Goal: Task Accomplishment & Management: Manage account settings

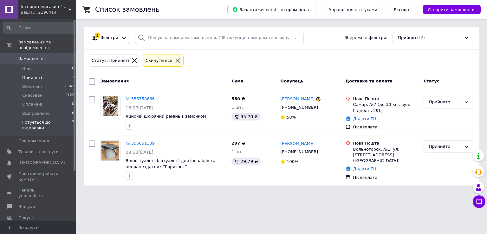
click at [44, 119] on span "Готується до відправки" at bounding box center [47, 124] width 50 height 11
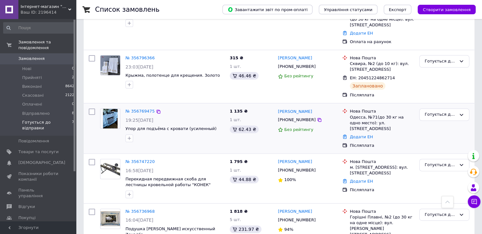
scroll to position [210, 0]
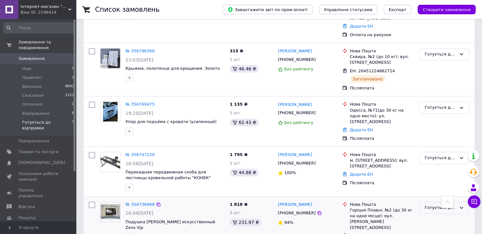
click at [437, 204] on div "Готується до відправки" at bounding box center [441, 207] width 32 height 7
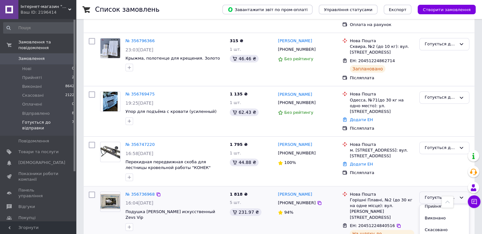
scroll to position [5, 0]
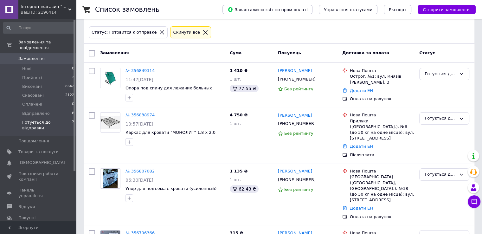
scroll to position [0, 0]
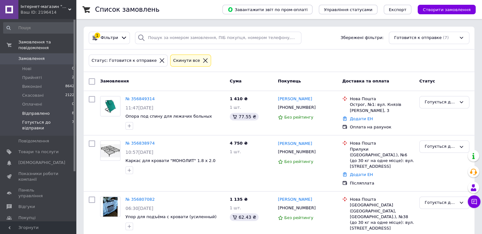
click at [36, 111] on span "Відправлено" at bounding box center [36, 114] width 28 height 6
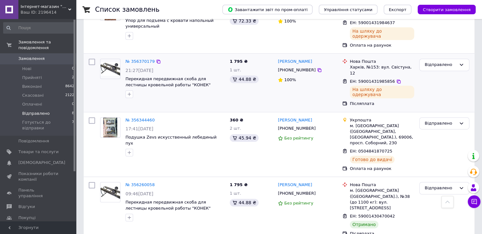
scroll to position [349, 0]
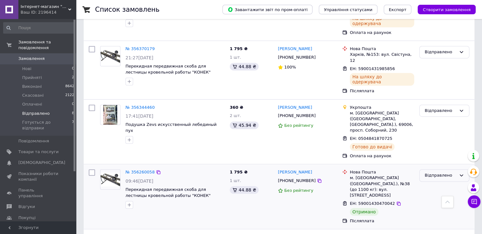
click at [443, 172] on div "Відправлено" at bounding box center [441, 175] width 32 height 7
click at [443, 194] on li "Виконано" at bounding box center [444, 200] width 49 height 12
click at [33, 75] on span "Прийняті" at bounding box center [32, 78] width 20 height 6
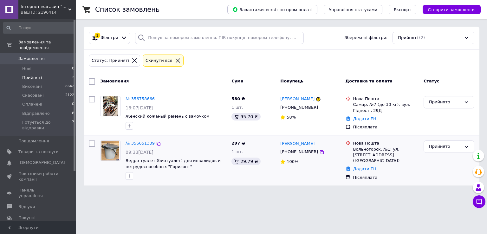
click at [143, 144] on link "№ 356651339" at bounding box center [140, 143] width 29 height 5
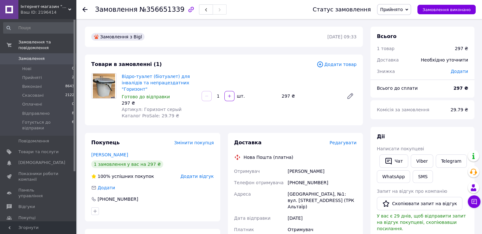
click at [340, 141] on span "Редагувати" at bounding box center [343, 142] width 27 height 5
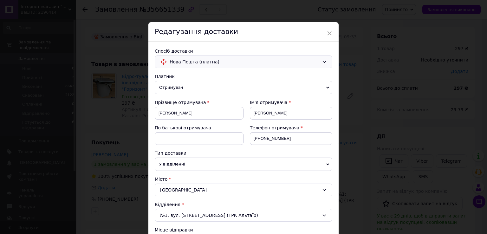
click at [192, 63] on span "Нова Пошта (платна)" at bounding box center [245, 61] width 150 height 7
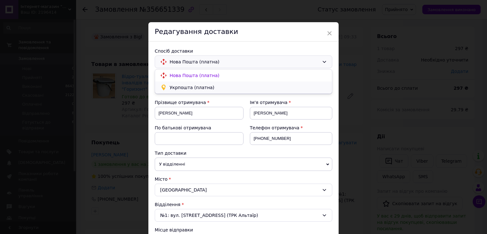
click at [193, 86] on span "Укрпошта (платна)" at bounding box center [248, 87] width 157 height 6
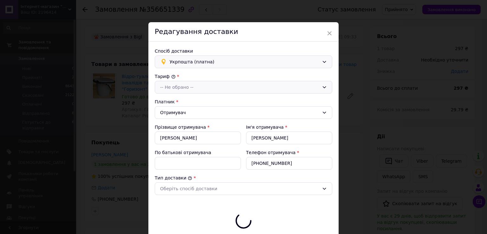
type input "297"
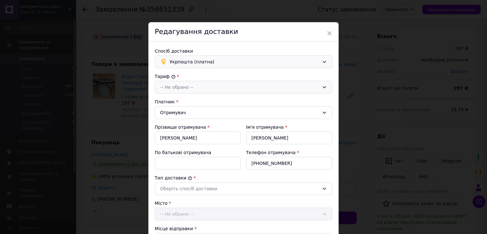
click at [188, 84] on div "-- Не обрано --" at bounding box center [239, 87] width 159 height 7
click at [184, 99] on li "Стандарт" at bounding box center [243, 101] width 177 height 12
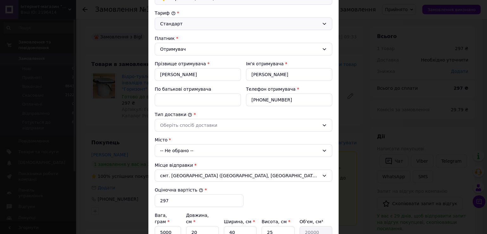
scroll to position [95, 0]
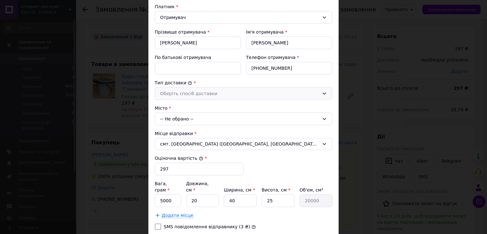
click at [186, 94] on div "Оберіть спосіб доставки" at bounding box center [239, 93] width 159 height 7
click at [186, 107] on li "Склад - склад" at bounding box center [243, 107] width 177 height 12
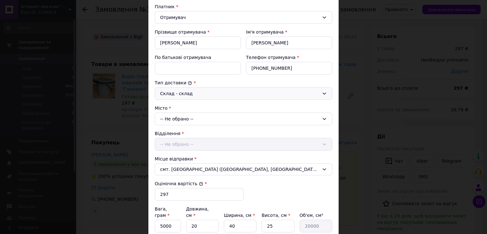
click at [185, 117] on div "-- Не обрано --" at bounding box center [243, 119] width 177 height 13
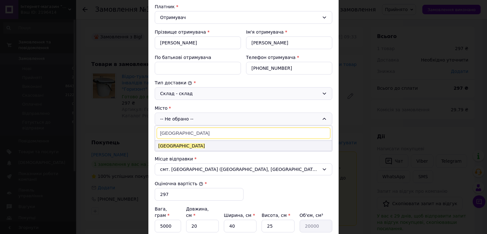
type input "[GEOGRAPHIC_DATA]"
click at [172, 145] on span "[GEOGRAPHIC_DATA]" at bounding box center [181, 145] width 47 height 5
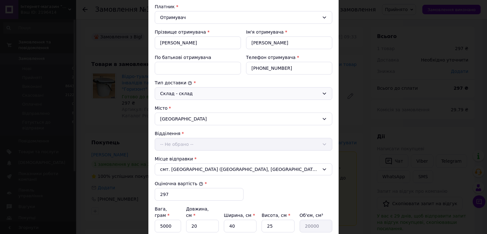
click at [173, 143] on div "Відділення -- Не обрано --" at bounding box center [243, 140] width 177 height 20
click at [175, 146] on div "-- Не обрано --" at bounding box center [243, 144] width 177 height 13
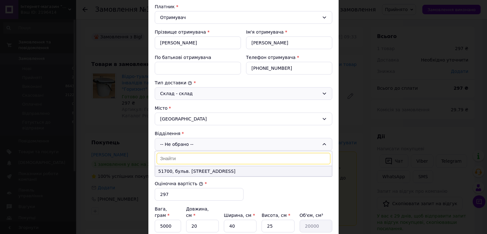
click at [184, 171] on li "51700, бульв. [STREET_ADDRESS]" at bounding box center [243, 171] width 177 height 10
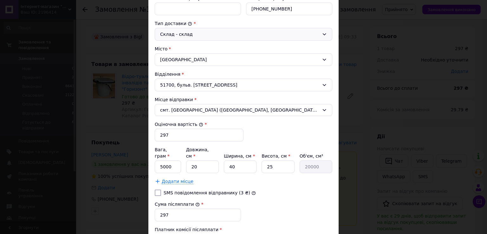
scroll to position [158, 0]
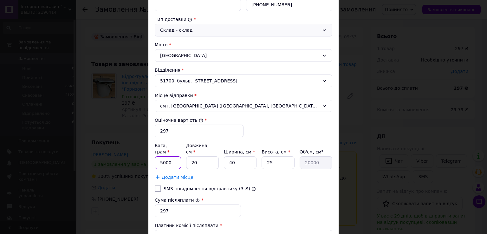
drag, startPoint x: 161, startPoint y: 155, endPoint x: 157, endPoint y: 155, distance: 3.8
click at [157, 156] on input "5000" at bounding box center [168, 162] width 26 height 13
type input "2000"
click at [190, 156] on input "20" at bounding box center [202, 162] width 33 height 13
type input "40"
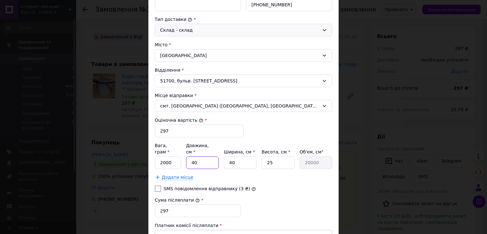
type input "40000"
type input "40"
drag, startPoint x: 269, startPoint y: 152, endPoint x: 266, endPoint y: 154, distance: 3.9
click at [266, 156] on input "25" at bounding box center [277, 162] width 33 height 13
drag, startPoint x: 275, startPoint y: 157, endPoint x: 265, endPoint y: 157, distance: 10.5
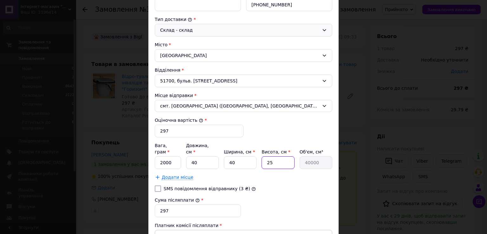
click at [265, 157] on input "25" at bounding box center [277, 162] width 33 height 13
type input "3"
type input "4800"
type input "37"
type input "59200"
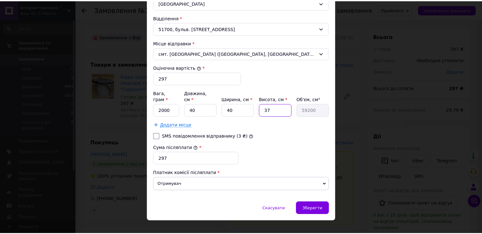
scroll to position [212, 0]
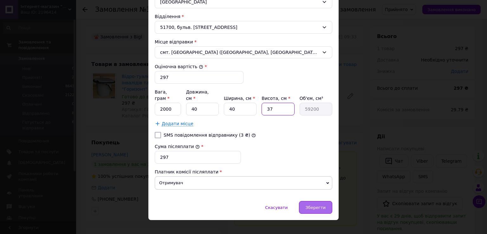
type input "37"
click at [313, 201] on div "Зберегти" at bounding box center [315, 207] width 33 height 13
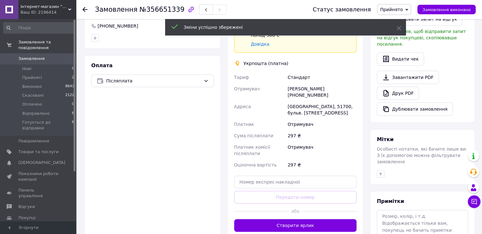
scroll to position [222, 0]
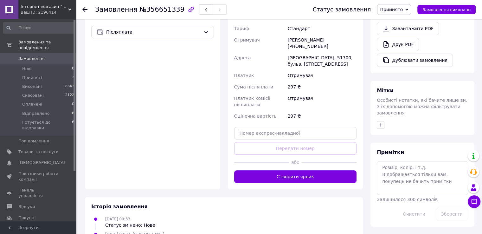
click at [289, 170] on button "Створити ярлик" at bounding box center [295, 176] width 123 height 13
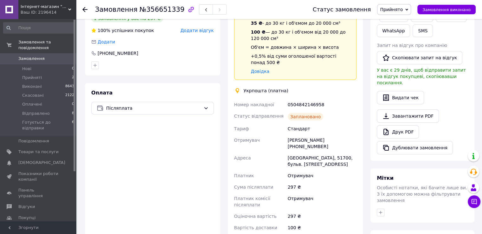
scroll to position [63, 0]
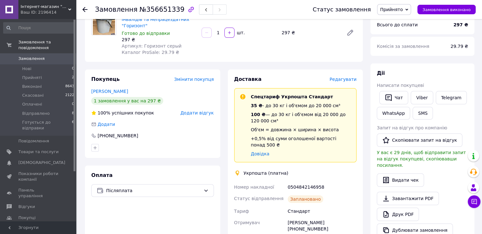
drag, startPoint x: 403, startPoint y: 10, endPoint x: 402, endPoint y: 17, distance: 6.5
click at [403, 11] on span "Прийнято" at bounding box center [391, 9] width 23 height 5
click at [399, 61] on li "Готується до відправки" at bounding box center [406, 60] width 58 height 10
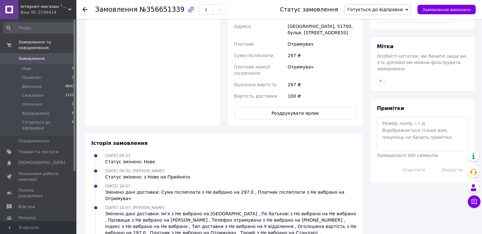
scroll to position [312, 0]
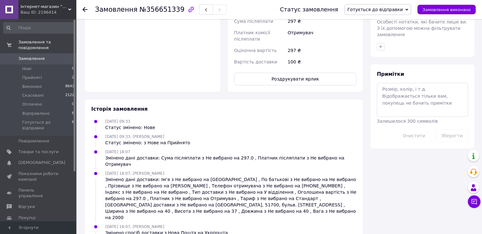
click at [86, 8] on icon at bounding box center [84, 9] width 5 height 5
